Goal: Find specific page/section: Find specific page/section

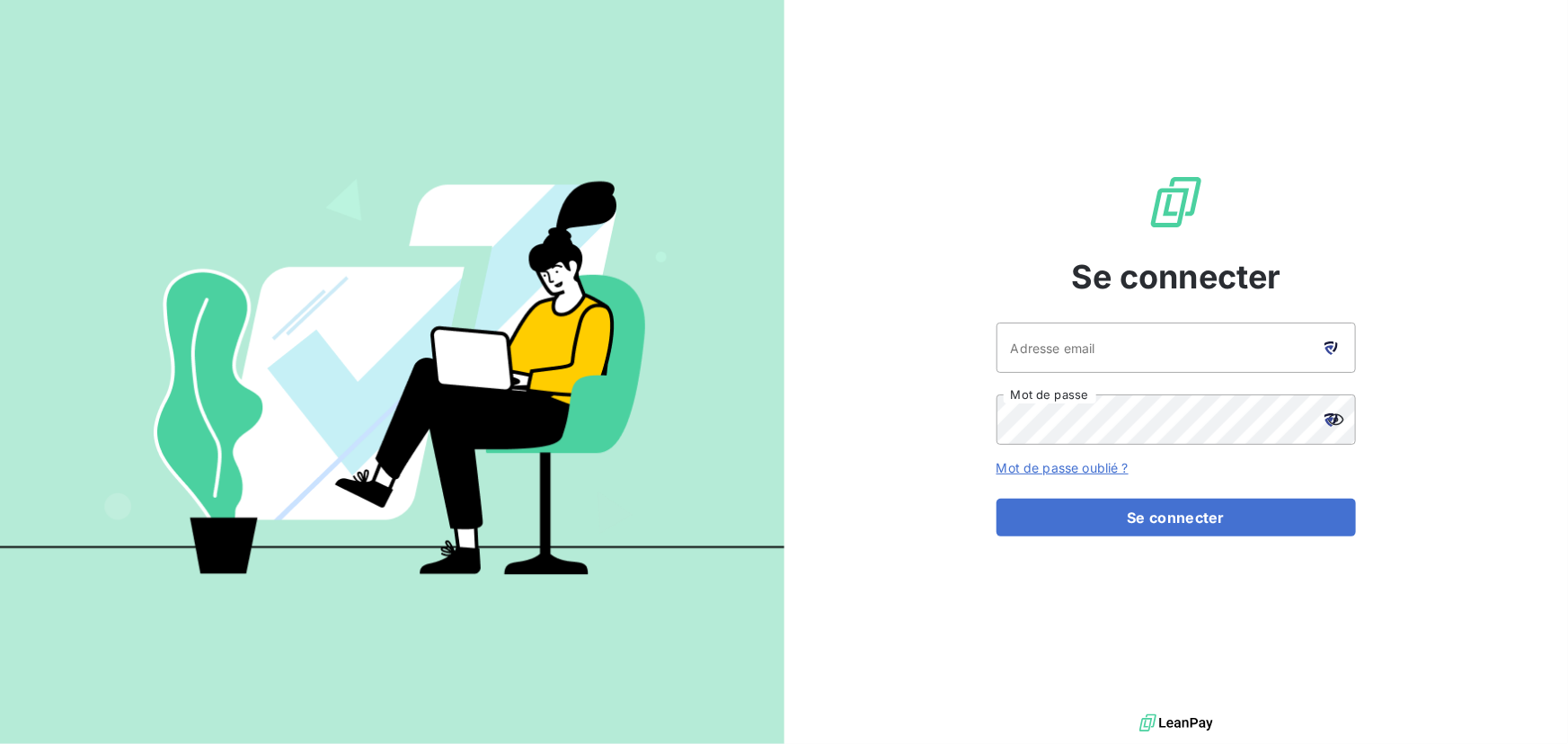
click at [1325, 342] on icon at bounding box center [1332, 348] width 13 height 13
type input "[EMAIL_ADDRESS][DOMAIN_NAME]"
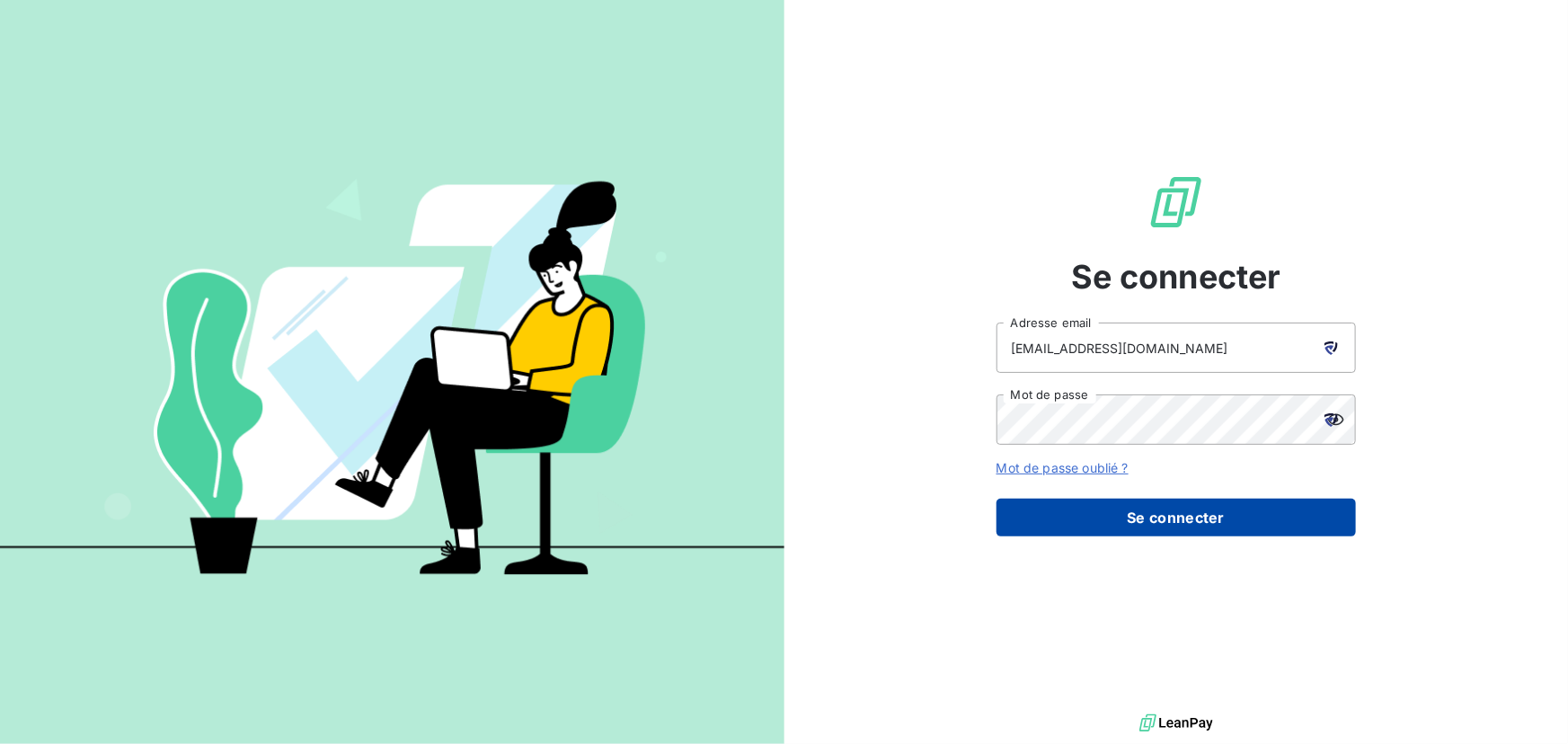
click at [1160, 518] on button "Se connecter" at bounding box center [1177, 518] width 360 height 38
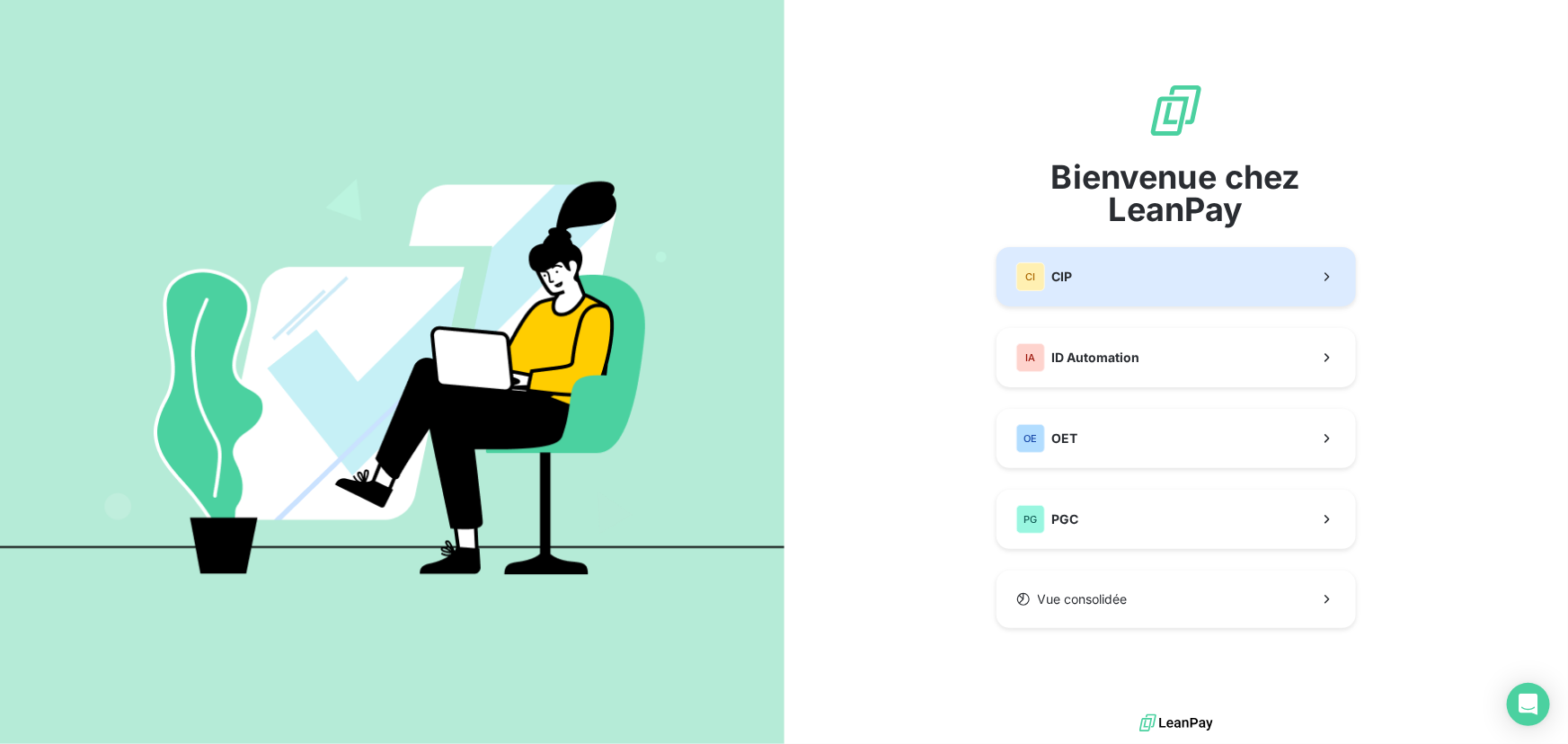
click at [1134, 270] on button "CI CIP" at bounding box center [1177, 277] width 360 height 59
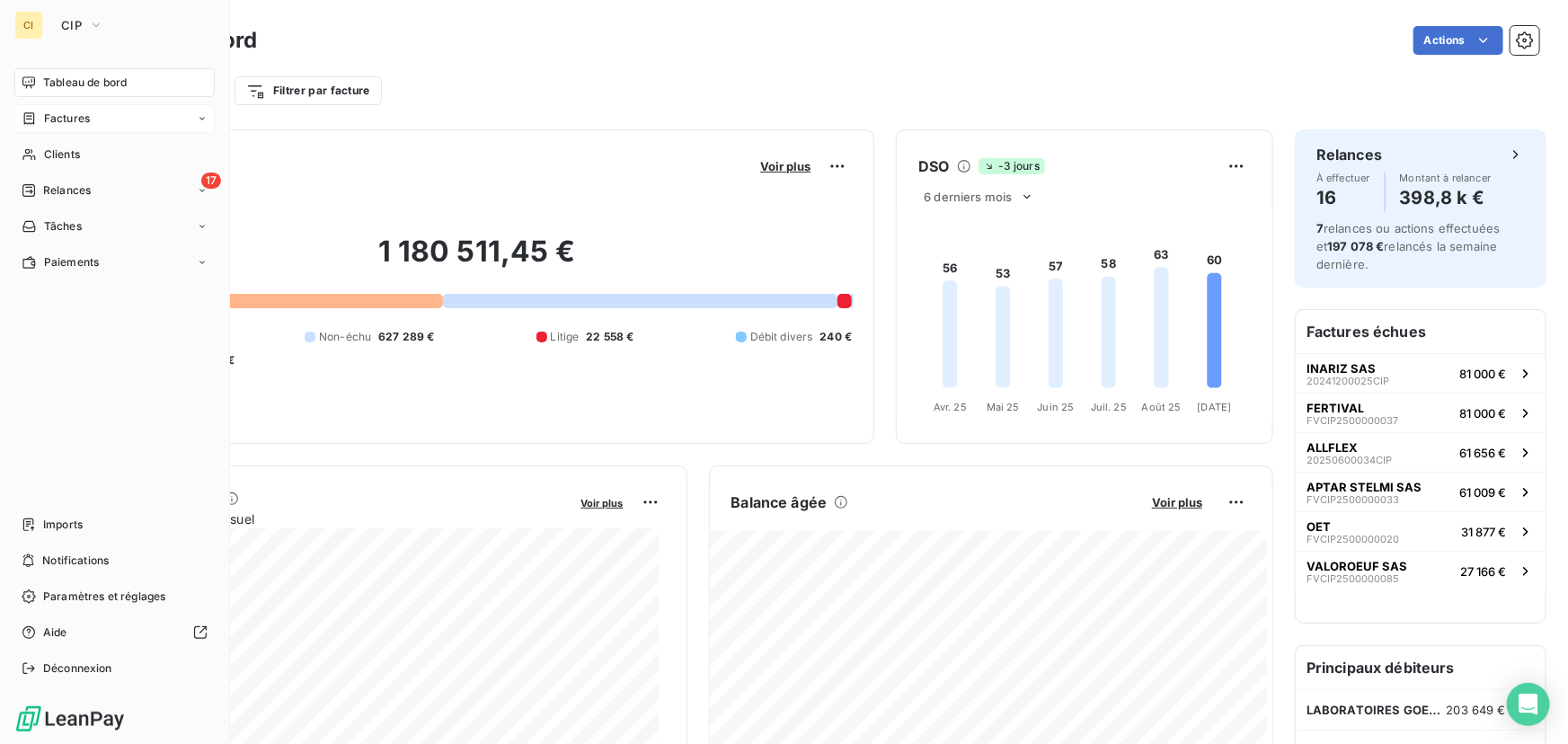
click at [50, 118] on span "Factures" at bounding box center [67, 118] width 46 height 16
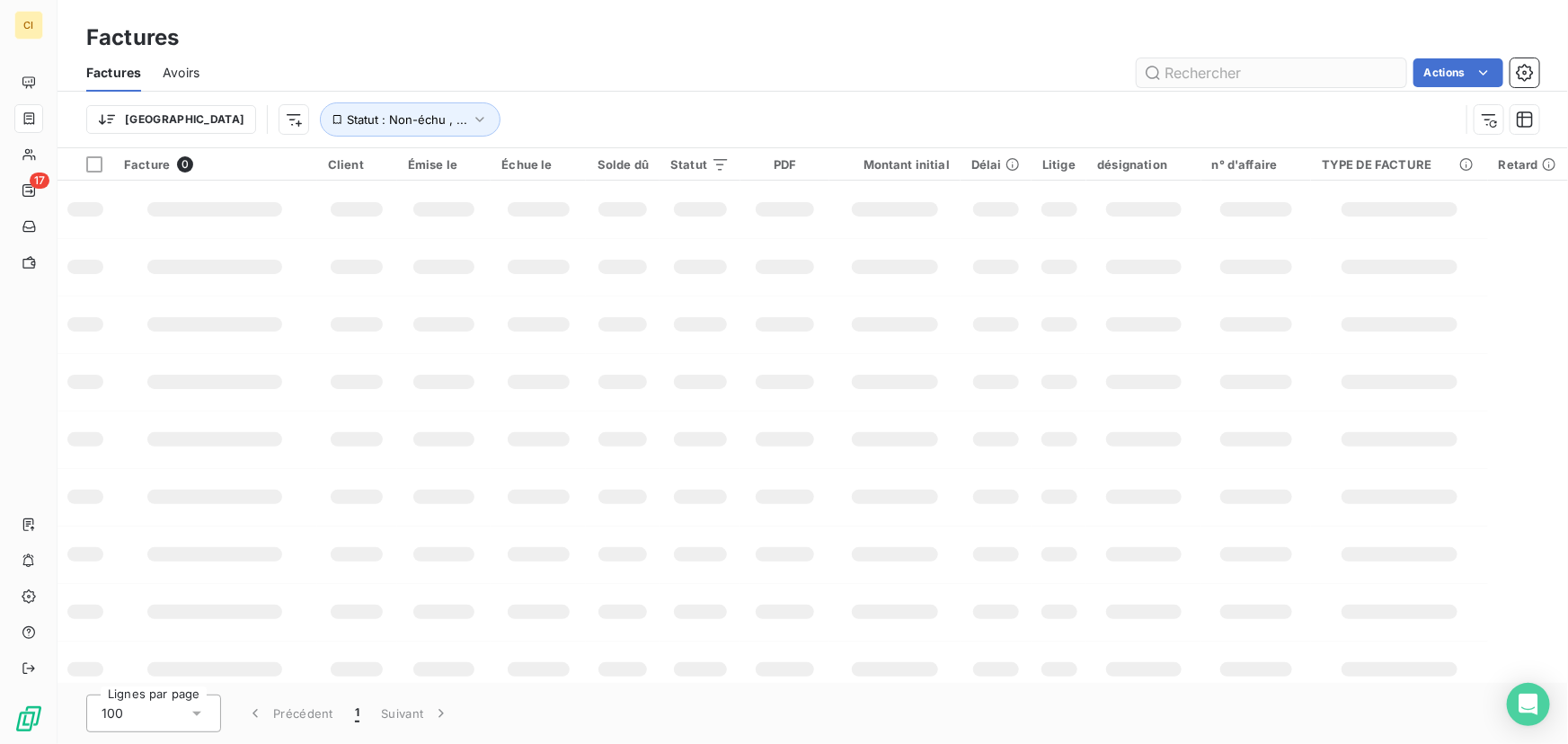
click at [1285, 72] on input "text" at bounding box center [1271, 72] width 269 height 29
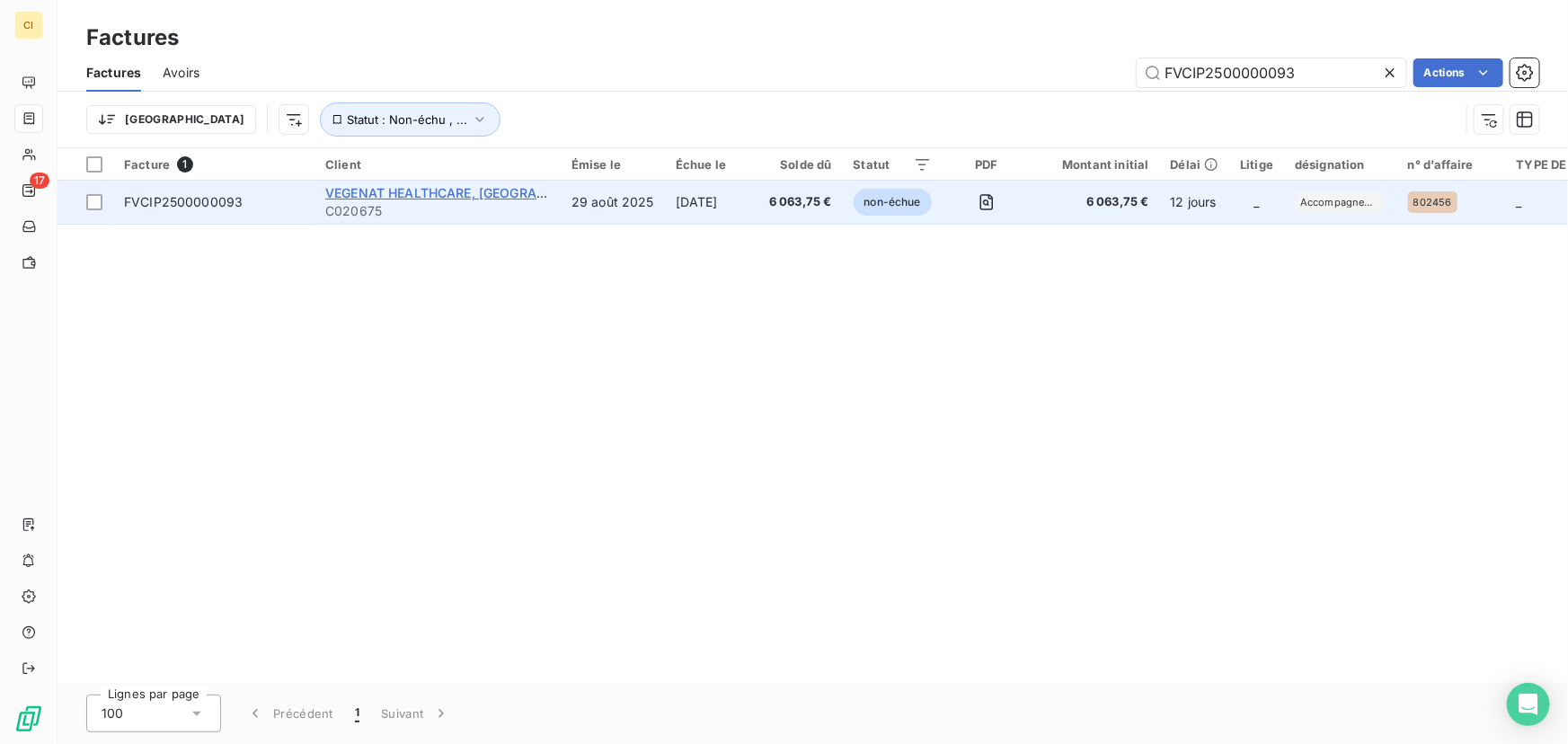
type input "FVCIP2500000093"
click at [430, 198] on span "VEGENAT HEALTHCARE, [GEOGRAPHIC_DATA]" at bounding box center [467, 192] width 284 height 15
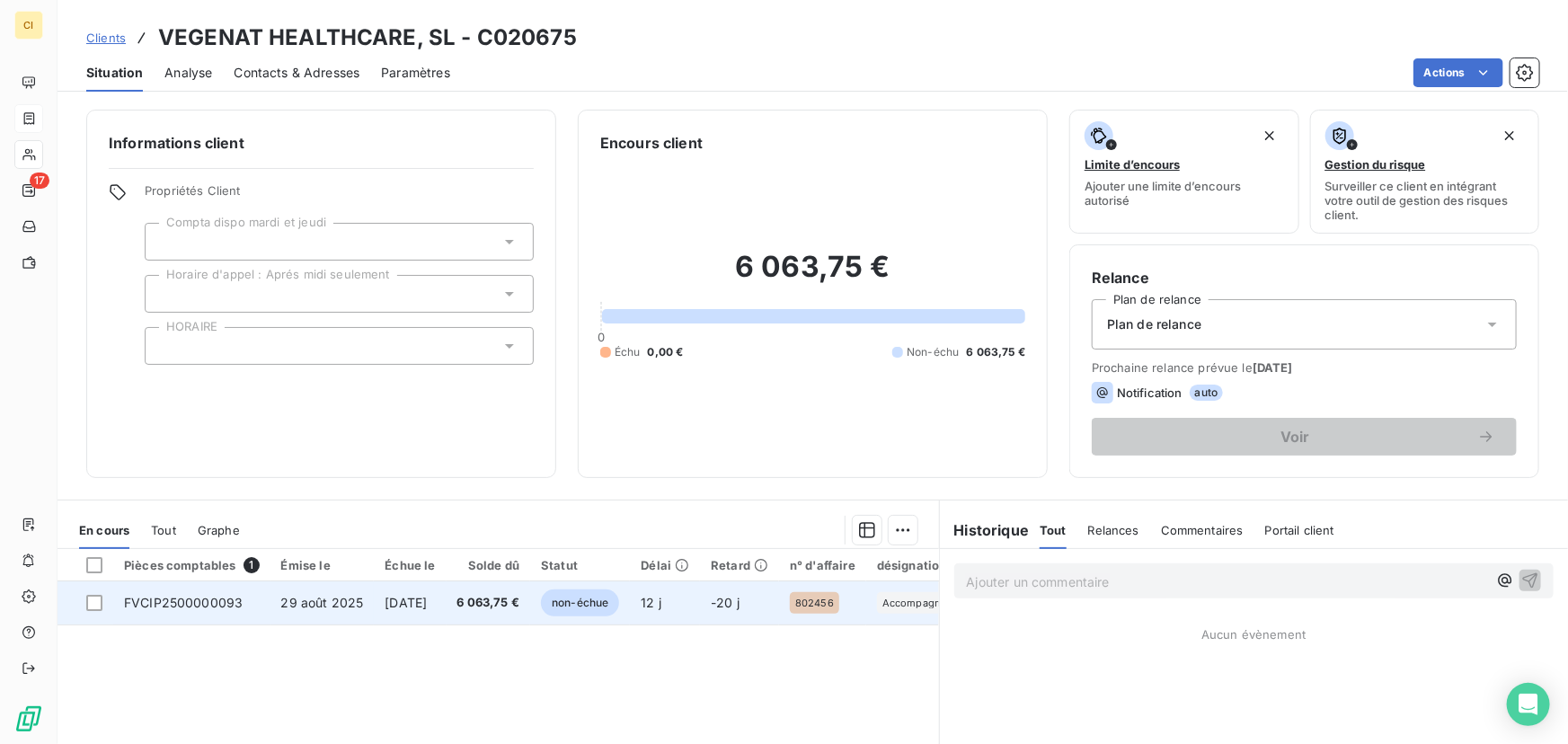
click at [506, 605] on span "6 063,75 €" at bounding box center [489, 602] width 63 height 18
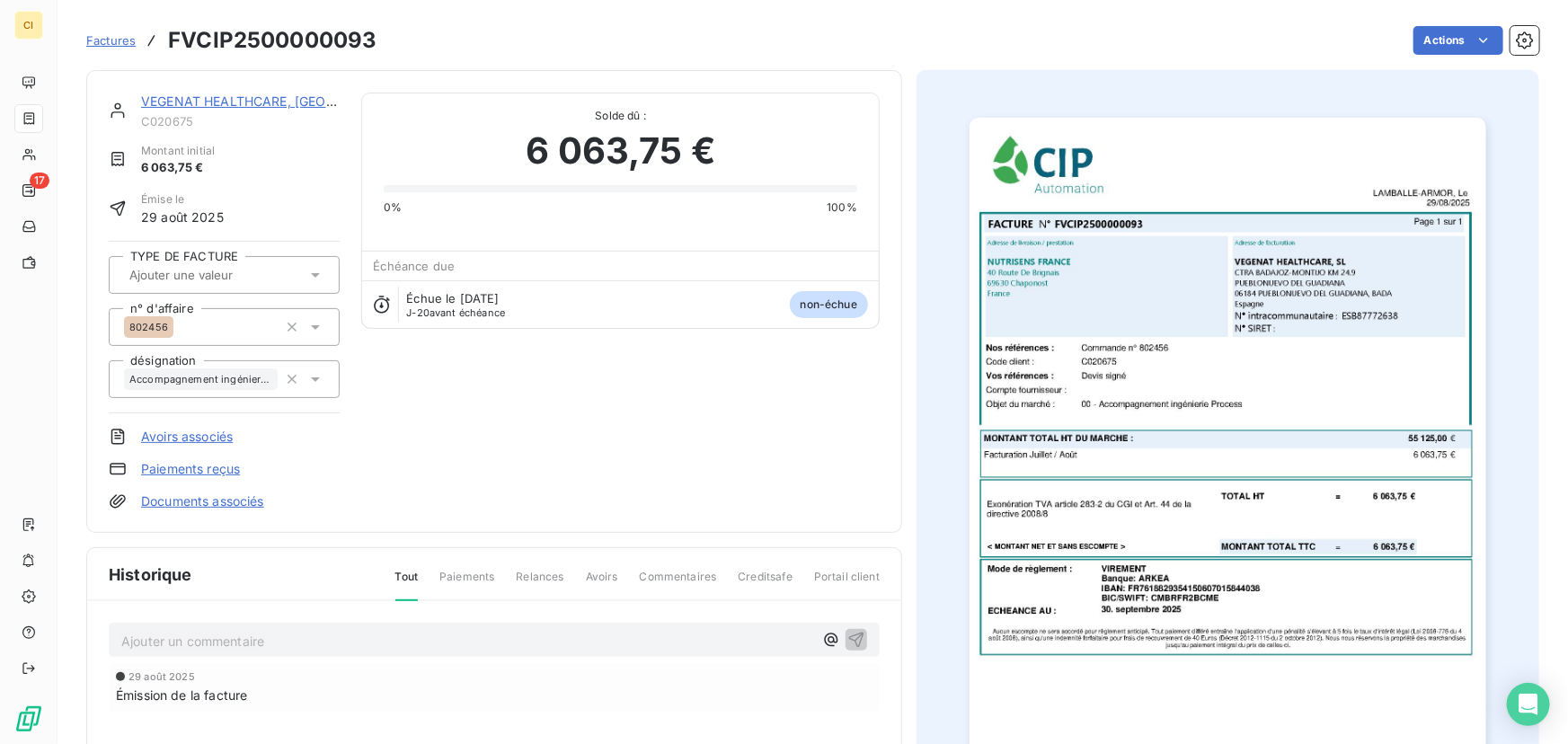
click at [1191, 398] on img "button" at bounding box center [1228, 483] width 517 height 731
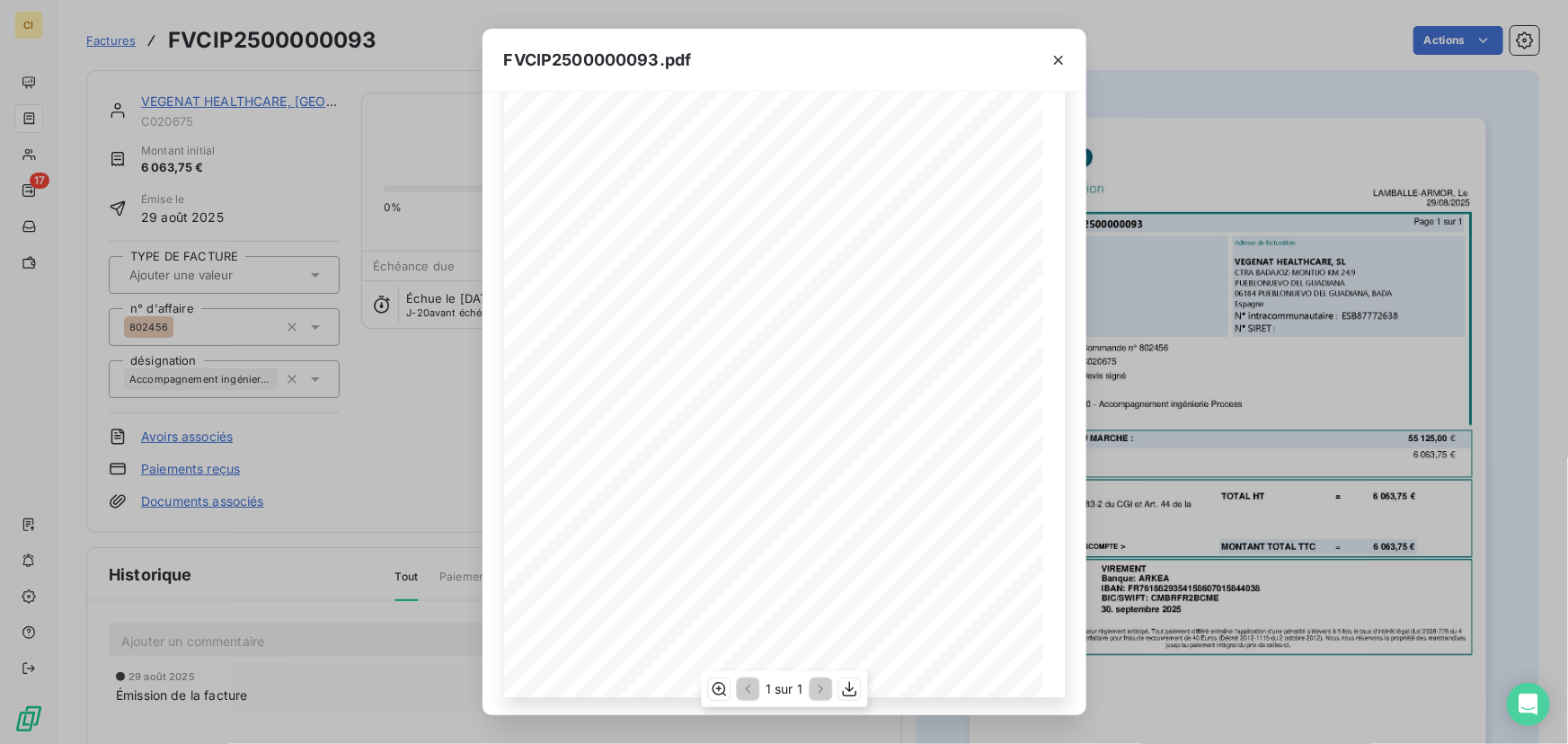
scroll to position [181, 0]
click at [845, 682] on icon "button" at bounding box center [849, 689] width 18 height 18
click at [1060, 56] on icon "button" at bounding box center [1059, 60] width 18 height 18
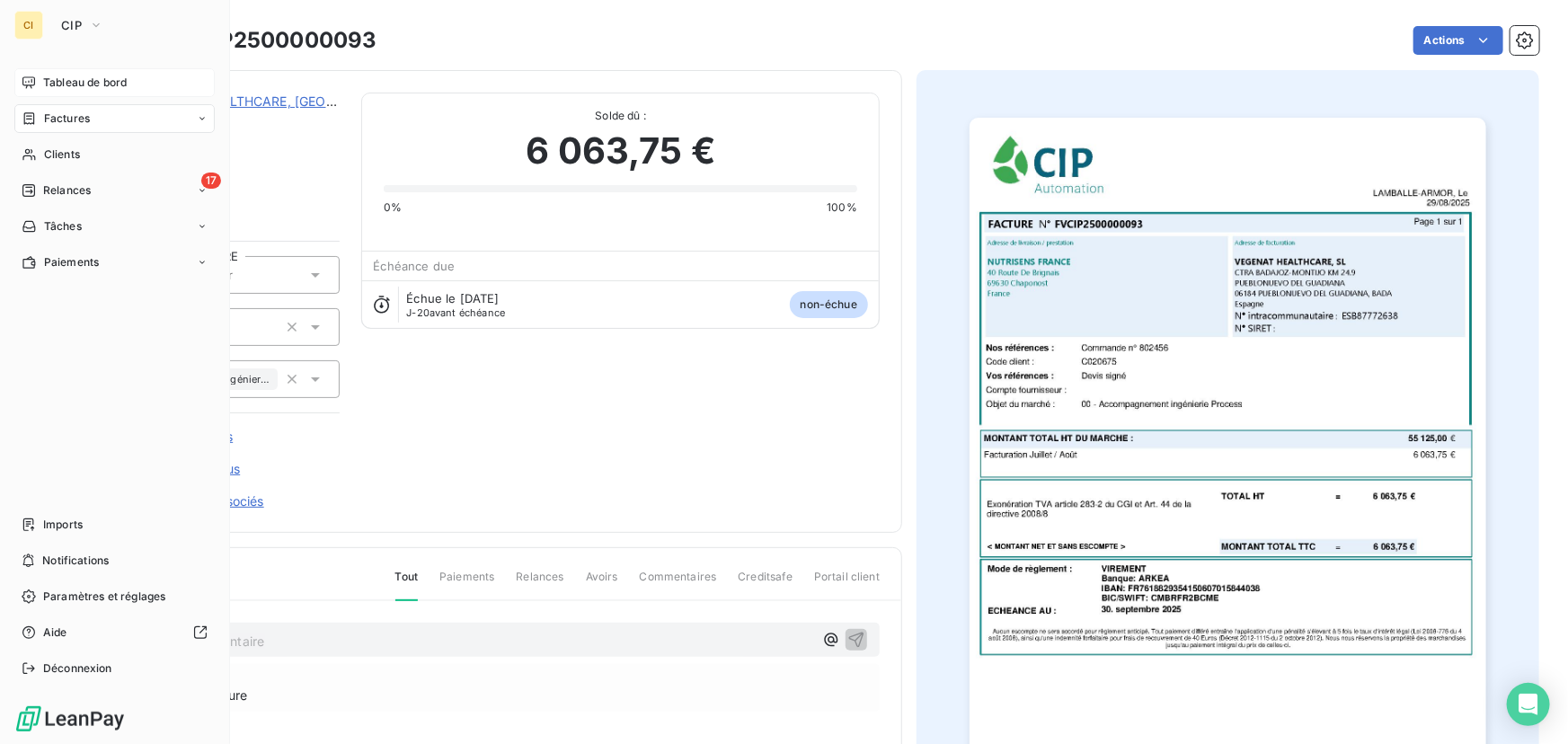
click at [69, 78] on span "Tableau de bord" at bounding box center [85, 82] width 84 height 16
